Goal: Check status: Check status

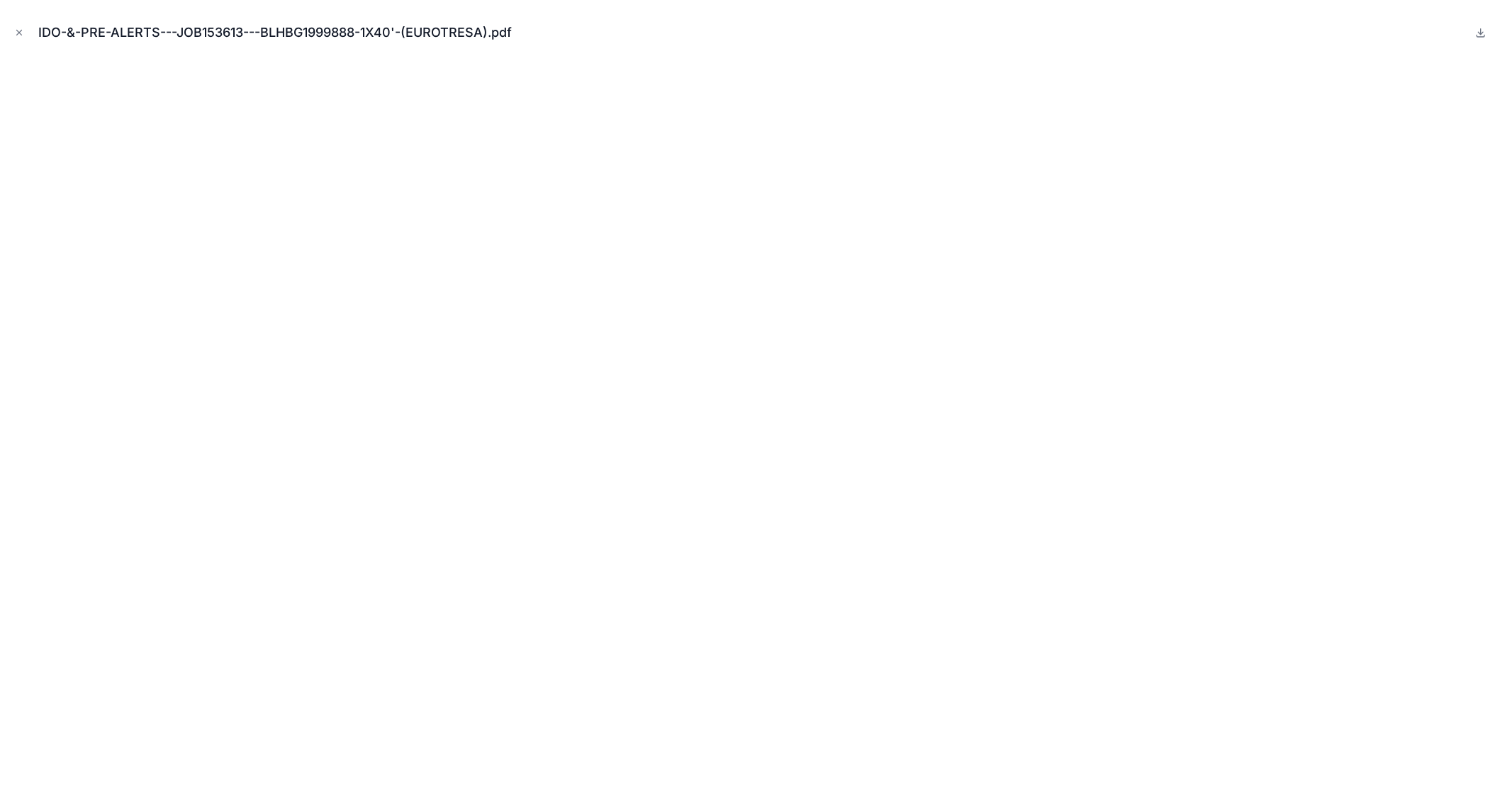
scroll to position [213, 0]
click at [17, 38] on button "Close modal" at bounding box center [19, 33] width 15 height 15
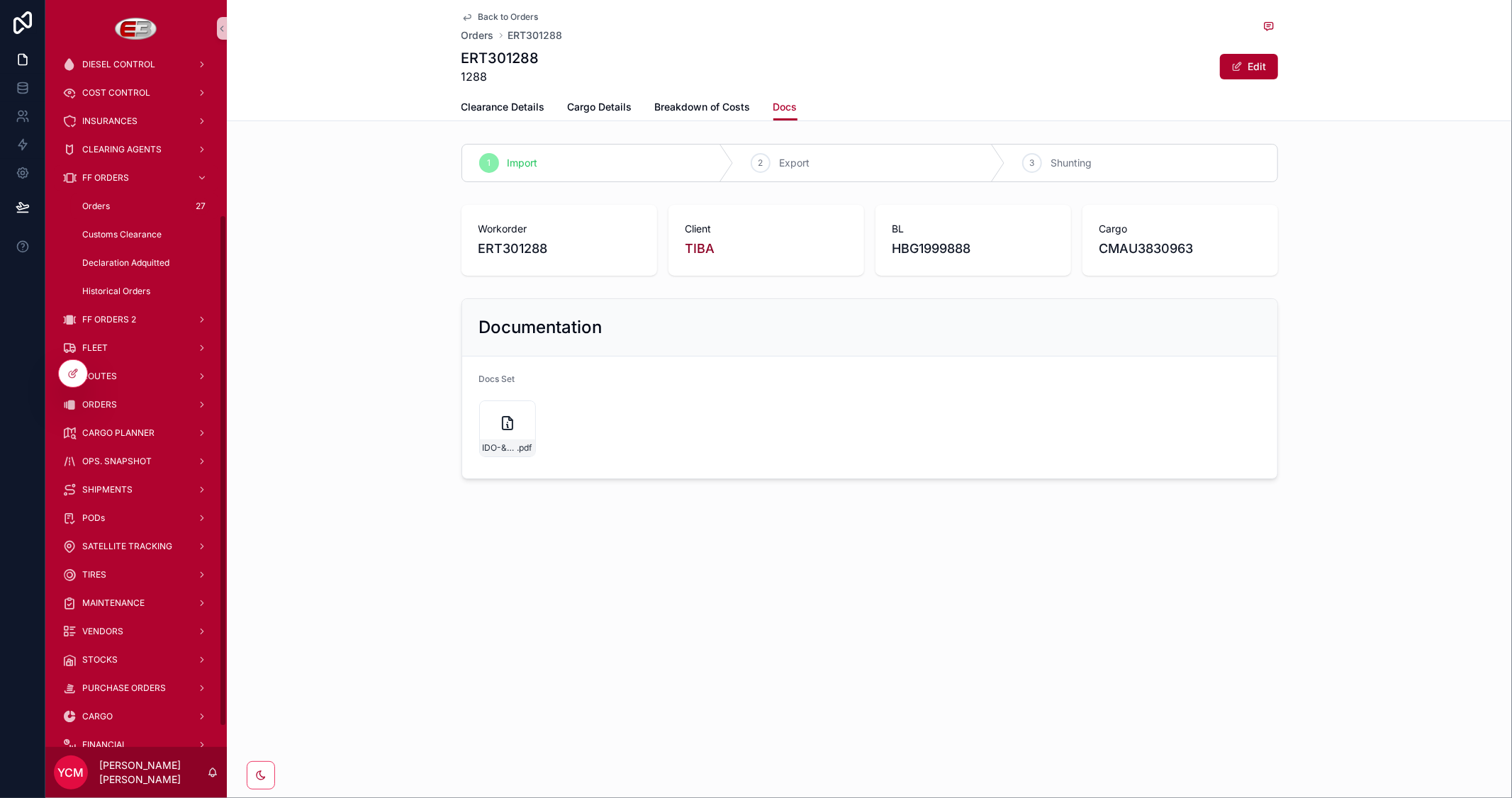
click at [498, 16] on span "Back to Orders" at bounding box center [509, 16] width 60 height 11
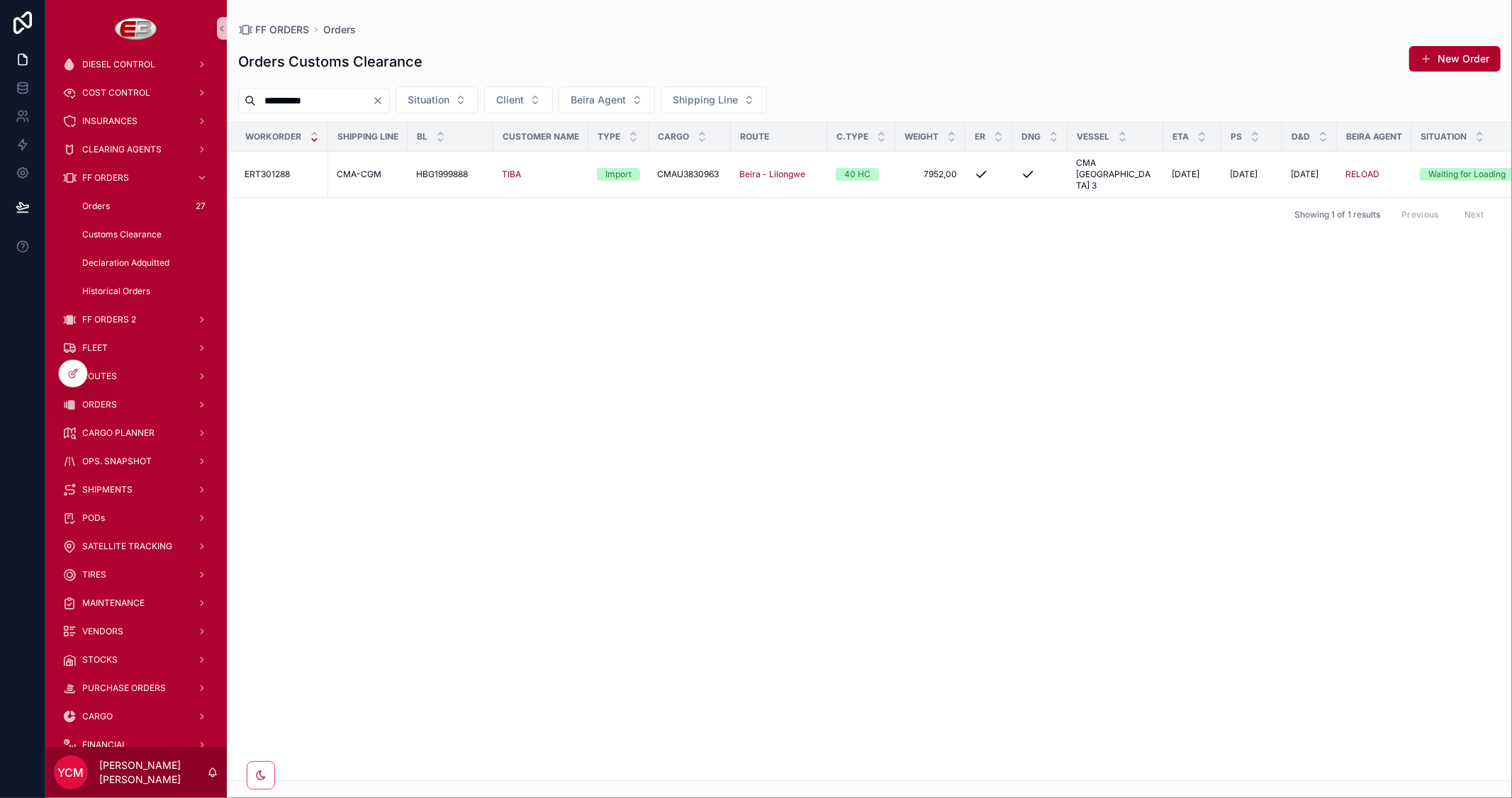
click at [383, 102] on icon "Clear" at bounding box center [377, 100] width 11 height 11
